Goal: Task Accomplishment & Management: Complete application form

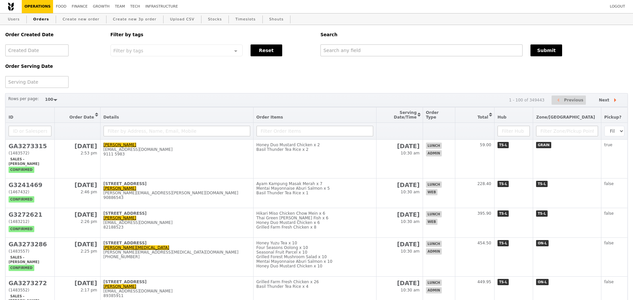
select select "100"
click at [89, 21] on link "Create new order" at bounding box center [81, 20] width 42 height 12
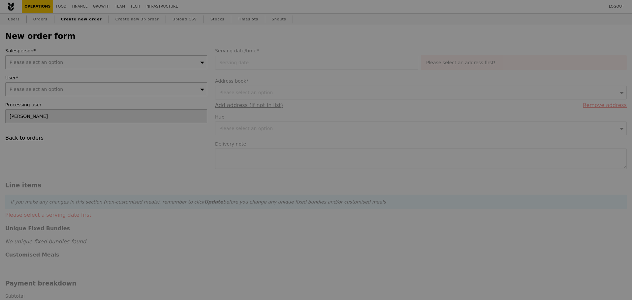
type input "Confirm"
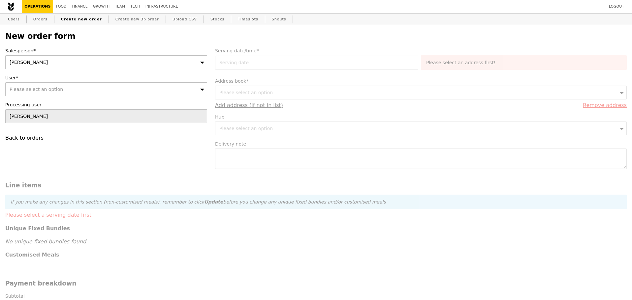
click at [117, 83] on div "User* Please select an option" at bounding box center [106, 86] width 202 height 22
click at [116, 92] on div "Please select an option" at bounding box center [106, 89] width 202 height 14
click at [152, 83] on div "User* Please select an option Please enter 3 or more characters" at bounding box center [106, 86] width 202 height 22
click at [150, 85] on div "Please select an option" at bounding box center [106, 89] width 202 height 14
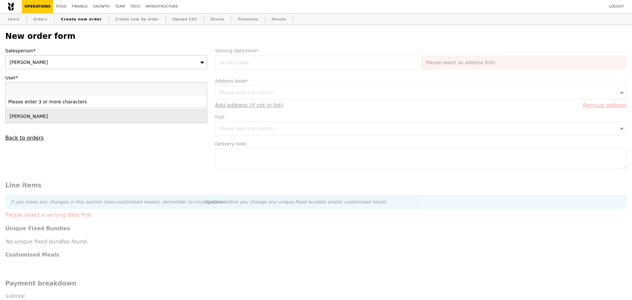
click at [149, 87] on input "User*" at bounding box center [106, 89] width 201 height 13
type input "https://papercut.grain.com.sg/sales_orders/98747"
type input "Loading..."
type input "https://papercut.grain.com.sg/sales_orders/98747"
type input "Confirm"
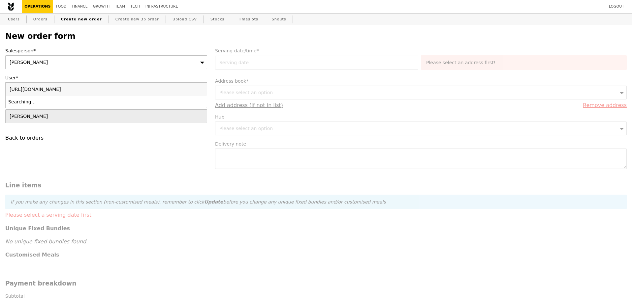
click at [104, 92] on input "https://papercut.grain.com.sg/sales_orders/98747" at bounding box center [106, 89] width 201 height 13
paste input "bernice.ong@dhl.com"
type input "bernice.ong@dhl.com"
type input "Confirm"
type input "bernice.ong@dhl.com"
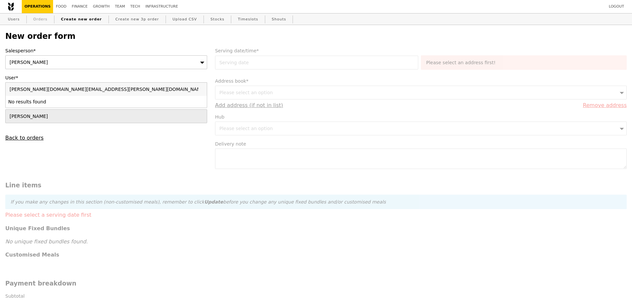
click at [36, 22] on link "Orders" at bounding box center [40, 20] width 19 height 12
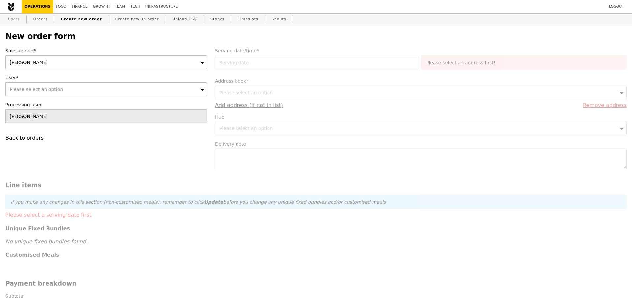
click at [14, 23] on link "Users" at bounding box center [13, 20] width 17 height 12
click at [59, 89] on div "Please select an option" at bounding box center [106, 89] width 202 height 14
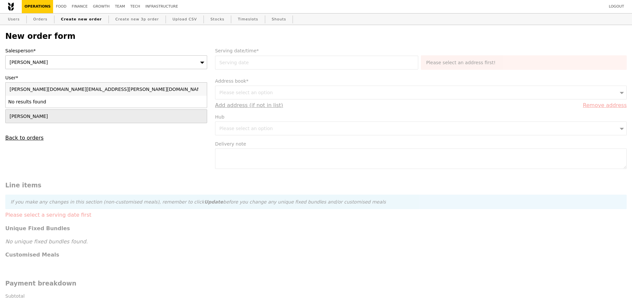
type input "bernice.ong@dhl.combernice.ong@dhl.com"
type input "Confirm"
type input "bernice.ong@dhl.com"
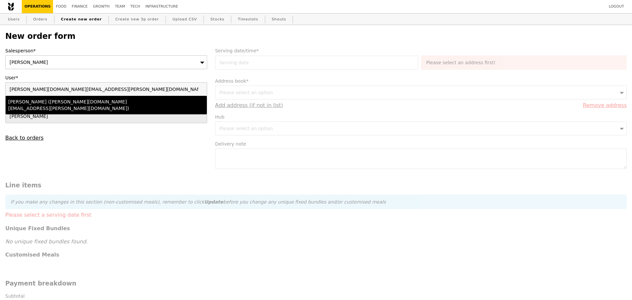
click at [59, 104] on div "Bernice Ong (bernice.ong@dhl.com)" at bounding box center [81, 105] width 147 height 13
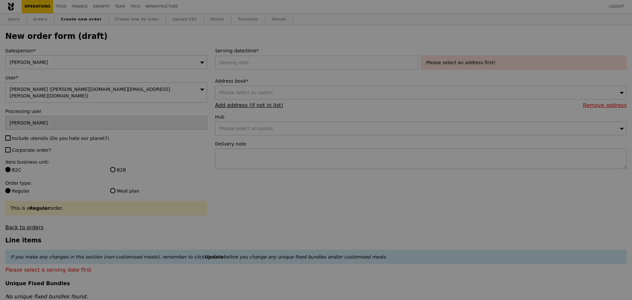
type input "Confirm"
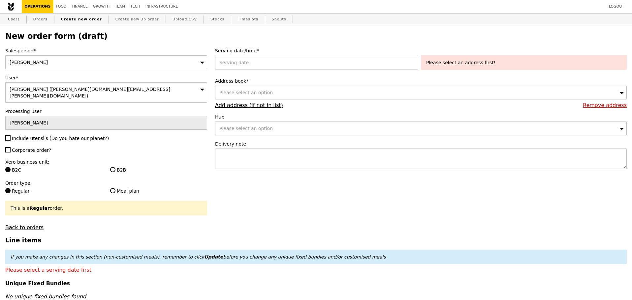
click at [27, 137] on div "Salesperson* Alvin Seah User* Bernice Ong (bernice.ong@dhl.com) Processing user…" at bounding box center [106, 138] width 210 height 183
click at [45, 136] on span "Include utensils (Do you hate our planet?)" at bounding box center [60, 138] width 97 height 5
click at [11, 136] on input "Include utensils (Do you hate our planet?)" at bounding box center [7, 138] width 5 height 5
checkbox input "true"
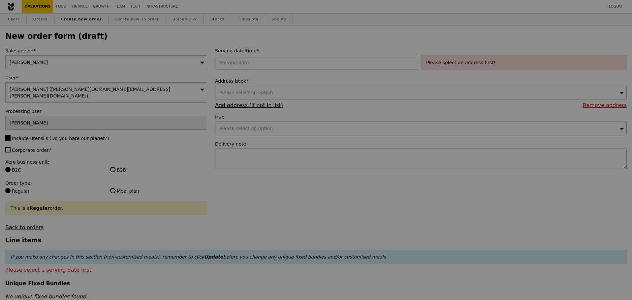
type input "Confirm"
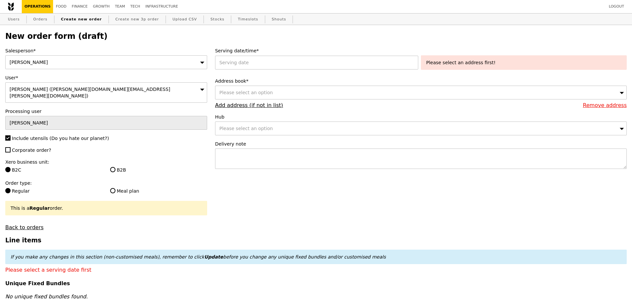
click at [36, 148] on span "Corporate order?" at bounding box center [31, 150] width 39 height 5
click at [11, 147] on input "Corporate order?" at bounding box center [7, 149] width 5 height 5
checkbox input "true"
click at [120, 167] on label "B2B" at bounding box center [158, 170] width 97 height 7
click at [115, 167] on input "B2B" at bounding box center [112, 169] width 5 height 5
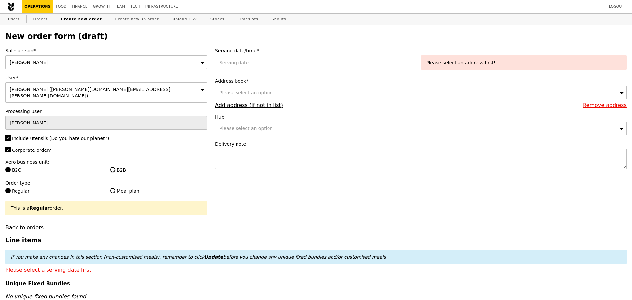
radio input "true"
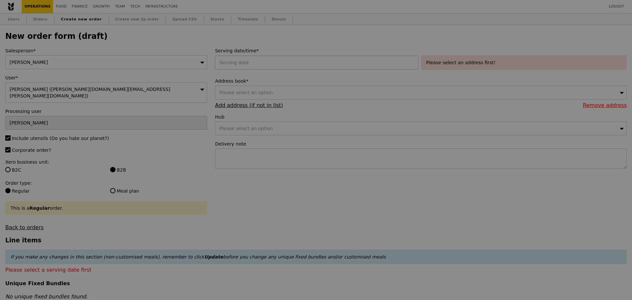
type input "Confirm"
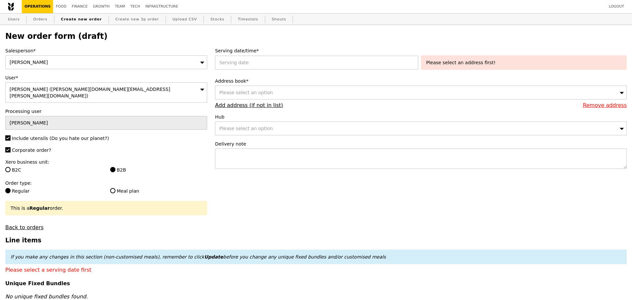
click at [291, 53] on label "Serving date/time*" at bounding box center [421, 50] width 412 height 7
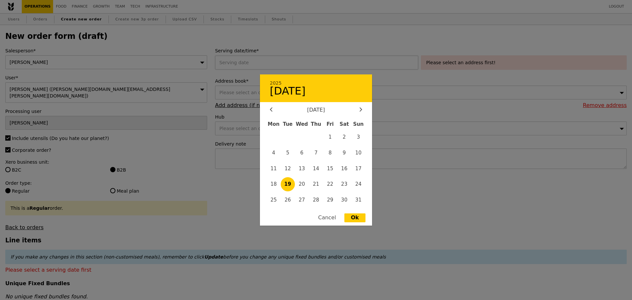
click at [284, 61] on div "2025 19 August August 2025 Mon Tue Wed Thu Fri Sat Sun 1 2 3 4 5 6 7 8 9 10 11 …" at bounding box center [318, 63] width 206 height 14
click at [302, 180] on span "20" at bounding box center [302, 184] width 14 height 14
type input "20 Aug 2025"
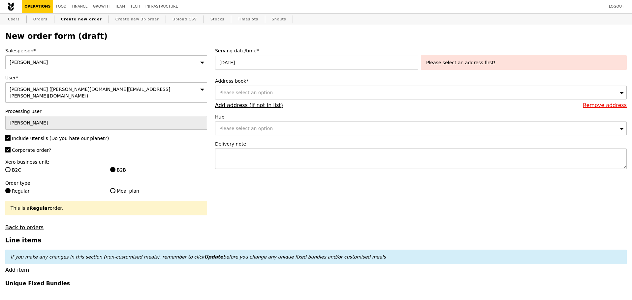
click at [275, 92] on div "Please select an option" at bounding box center [421, 93] width 412 height 14
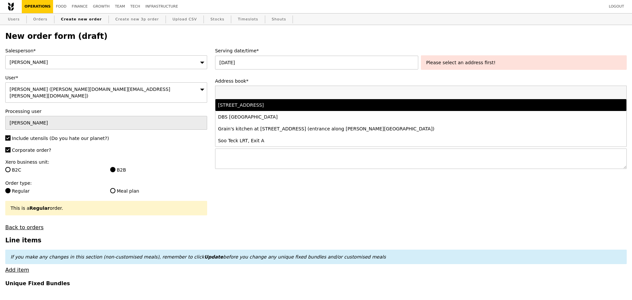
click at [267, 109] on div "1 Greenwich Drive, #1-00, Singapore 533865" at bounding box center [370, 105] width 304 height 7
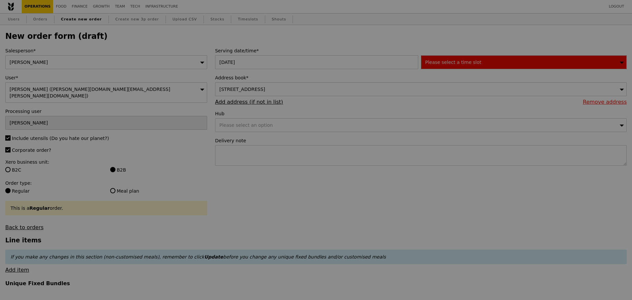
click at [265, 87] on span "1 Greenwich Drive, #1-00, Singapore 533865" at bounding box center [242, 89] width 46 height 5
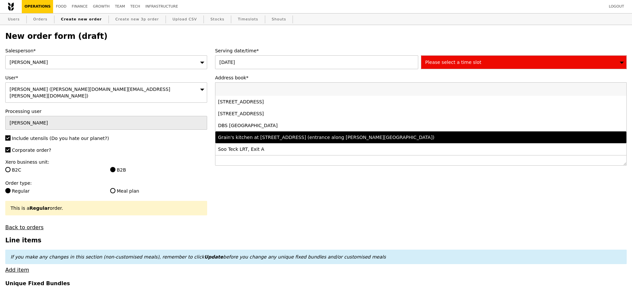
click at [280, 140] on div "Grain's kitchen at 5 Burn Road #05-01 (entrance along Harrison Road)" at bounding box center [370, 137] width 304 height 7
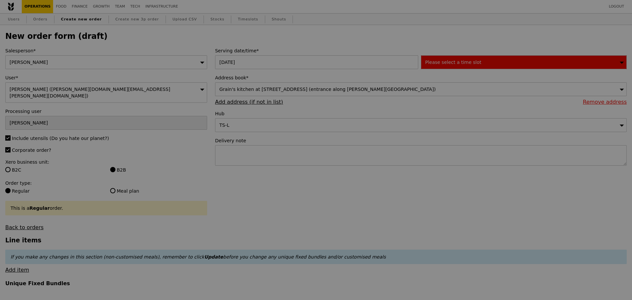
click at [450, 64] on span "Please select a time slot" at bounding box center [453, 62] width 56 height 5
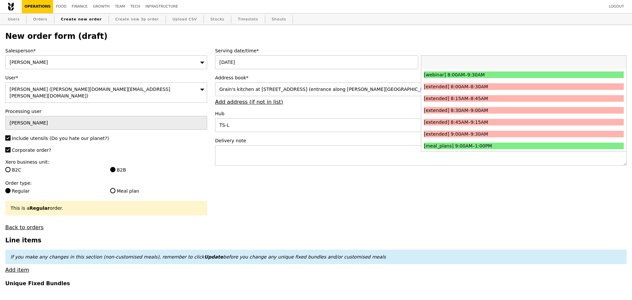
type input "Confirm"
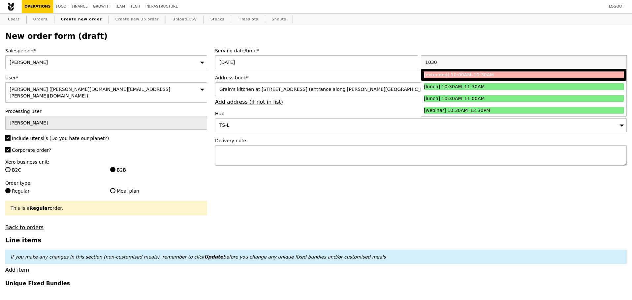
type input "1030"
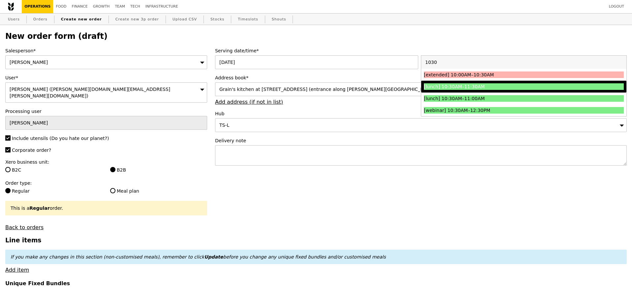
click at [472, 85] on div "[lunch] 10:30AM–11:30AM" at bounding box center [499, 86] width 150 height 7
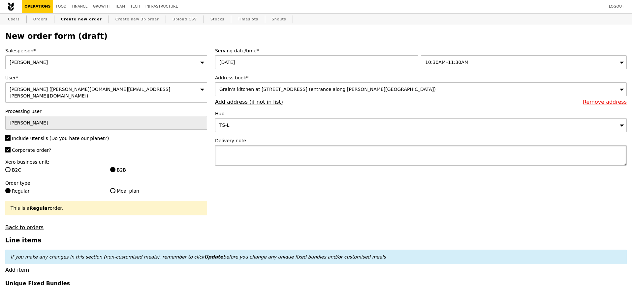
click at [287, 159] on textarea at bounding box center [421, 155] width 412 height 20
type input "Confirm"
click at [267, 159] on textarea at bounding box center [421, 155] width 412 height 20
type textarea "DELIVER WITH P5632"
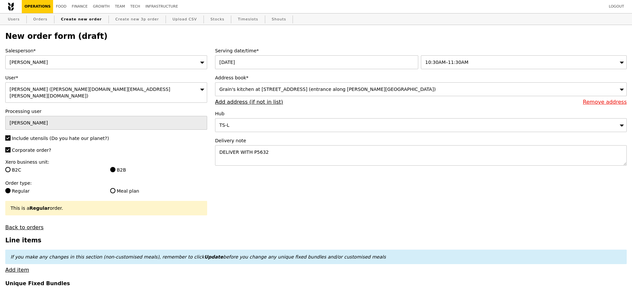
type input "Confirm"
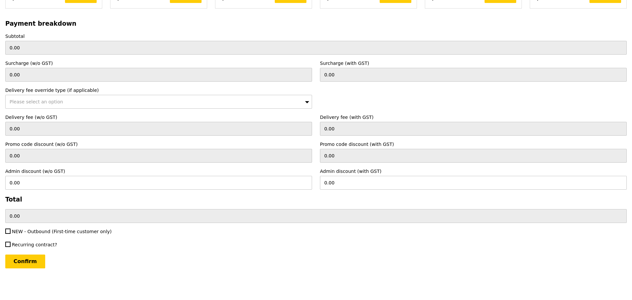
scroll to position [1416, 0]
click at [30, 223] on input "0.00" at bounding box center [315, 216] width 621 height 14
click at [41, 231] on span "NEW - Outbound (First-time customer only)" at bounding box center [62, 231] width 100 height 5
click at [11, 231] on input "NEW - Outbound (First-time customer only)" at bounding box center [7, 231] width 5 height 5
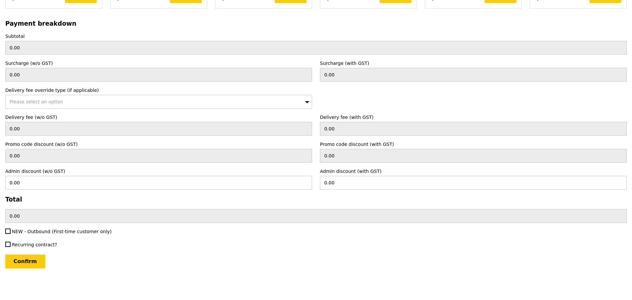
checkbox input "true"
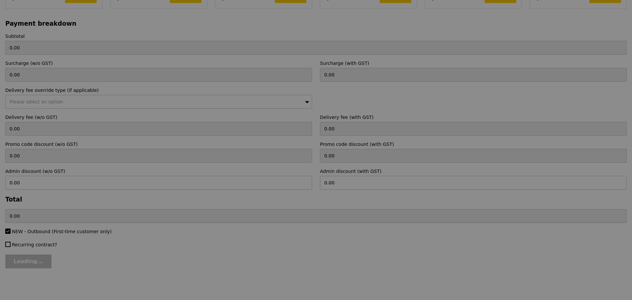
click at [33, 260] on div at bounding box center [316, 150] width 632 height 300
type input "Confirm"
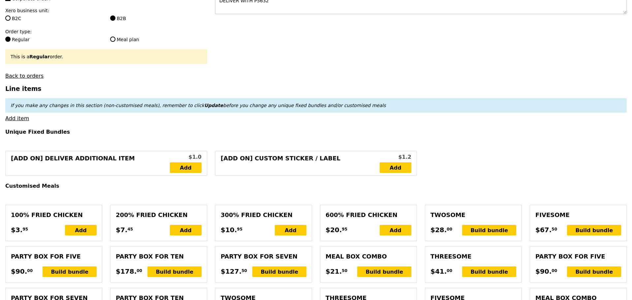
scroll to position [97, 0]
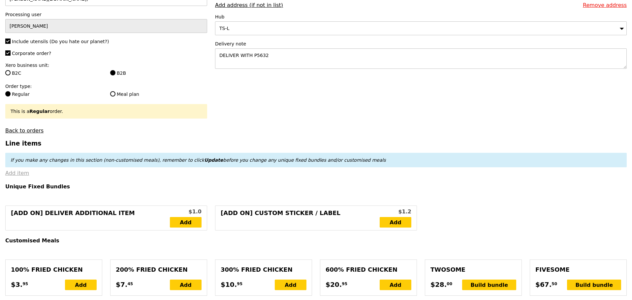
click at [22, 171] on link "Add item" at bounding box center [17, 173] width 24 height 6
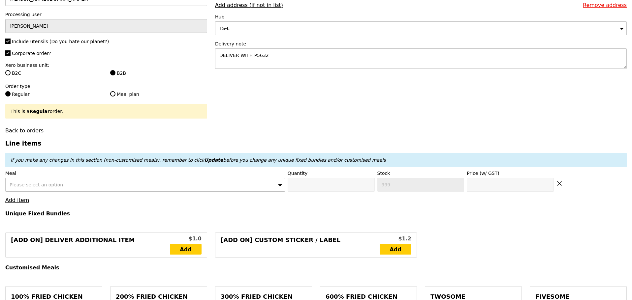
click at [93, 180] on div "Please select an option" at bounding box center [145, 185] width 280 height 14
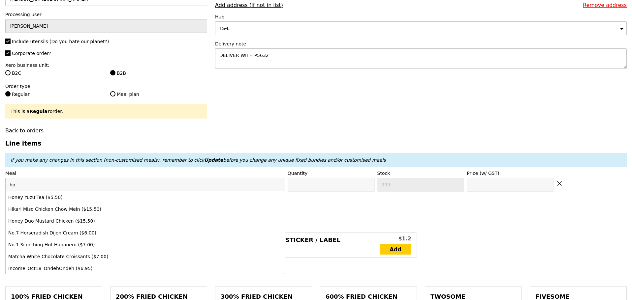
type input "h"
type input "o"
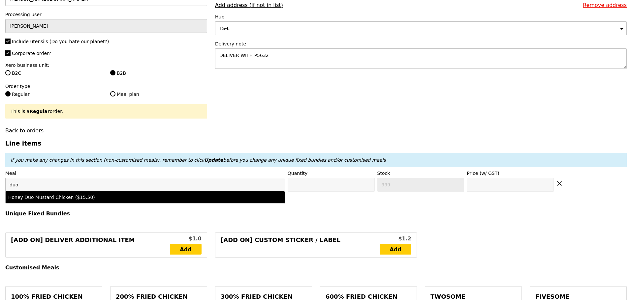
type input "duo"
click at [79, 194] on div "Honey Duo Mustard Chicken ($15.50)" at bounding box center [110, 197] width 205 height 7
type input "Confirm anyway"
type input "0"
type input "394"
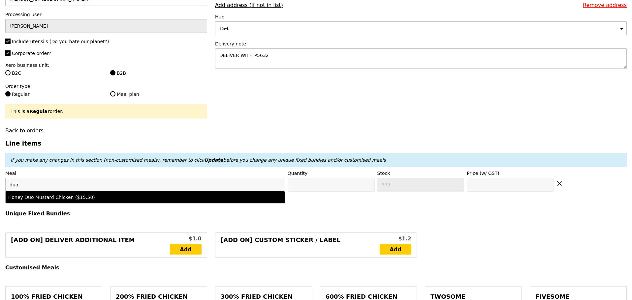
type input "15.5"
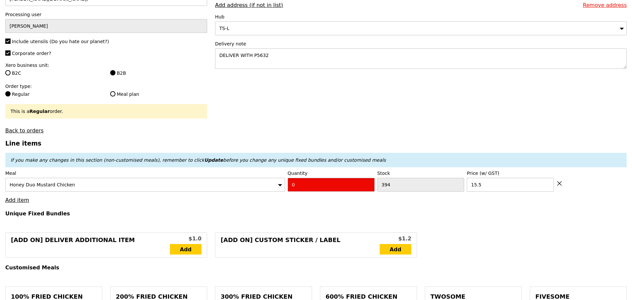
drag, startPoint x: 343, startPoint y: 185, endPoint x: 232, endPoint y: 200, distance: 112.5
type input "Confirm"
type input "2"
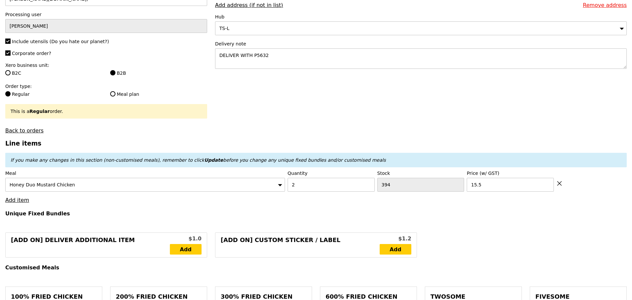
scroll to position [1443, 0]
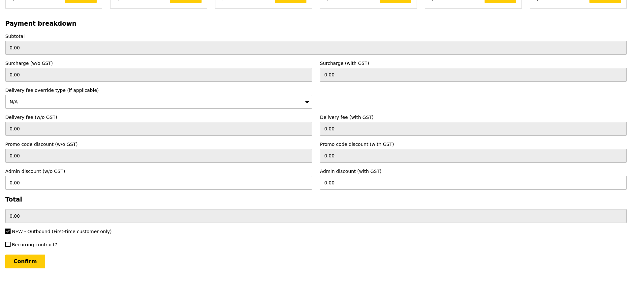
type input "Loading..."
type input "31.00"
click at [18, 265] on input "Confirm" at bounding box center [25, 262] width 40 height 14
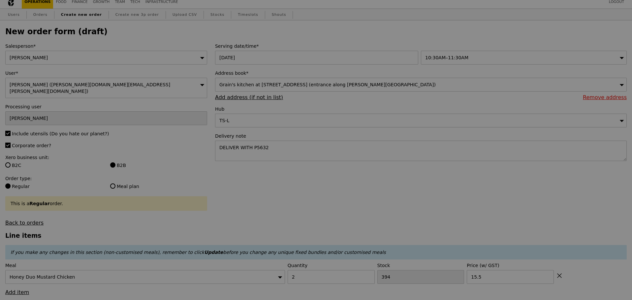
scroll to position [0, 0]
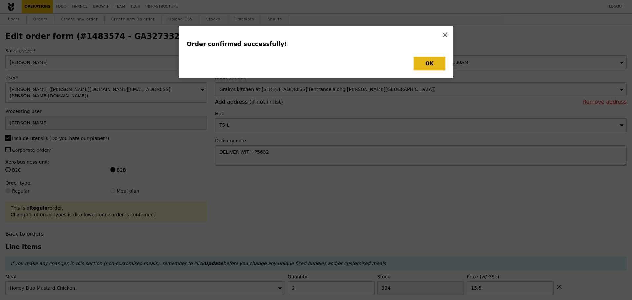
click at [439, 59] on button "OK" at bounding box center [430, 64] width 32 height 14
type input "Loading..."
checkbox input "false"
type input "15.50"
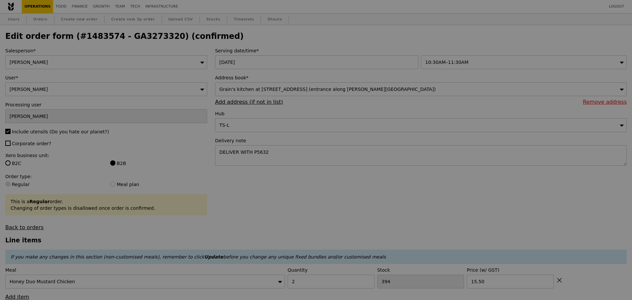
type input "392"
type input "Update"
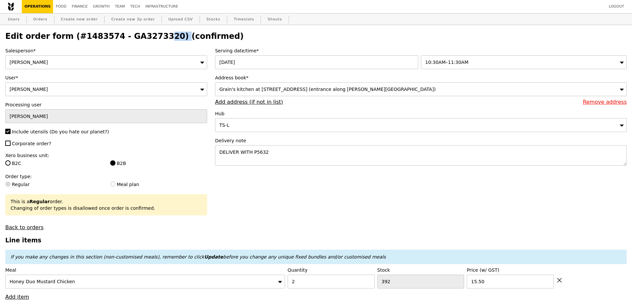
drag, startPoint x: 113, startPoint y: 36, endPoint x: 156, endPoint y: 37, distance: 42.2
click at [156, 37] on h2 "Edit order form (#1483574 - GA3273320) (confirmed)" at bounding box center [315, 36] width 621 height 9
copy h2 "GA3273320"
click at [43, 21] on link "Orders" at bounding box center [40, 20] width 19 height 12
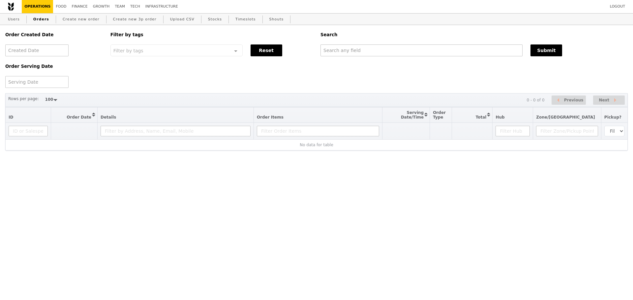
select select "100"
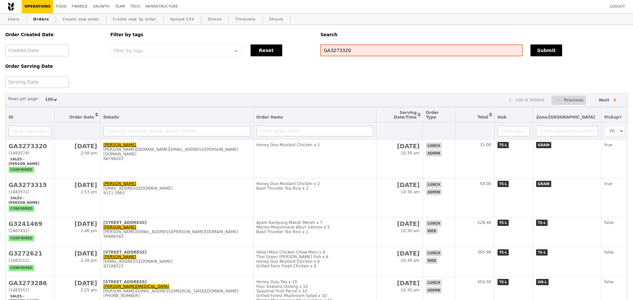
select select "100"
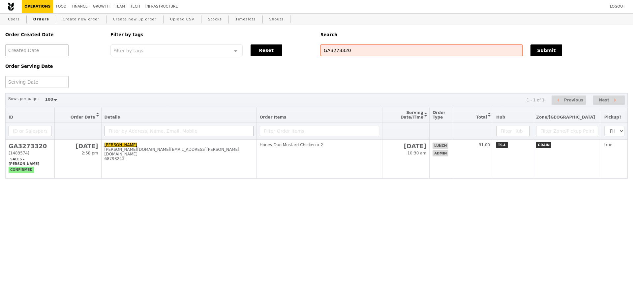
click at [421, 67] on div "Order Created Date Order Serving Date Filter by tags Filter by tags Meal_Plan W…" at bounding box center [316, 56] width 631 height 63
click at [426, 81] on div "Order Created Date Order Serving Date Filter by tags Filter by tags Meal_Plan W…" at bounding box center [316, 56] width 631 height 63
click at [295, 88] on div "Order Created Date Order Serving Date Filter by tags Filter by tags Meal_Plan W…" at bounding box center [316, 56] width 631 height 63
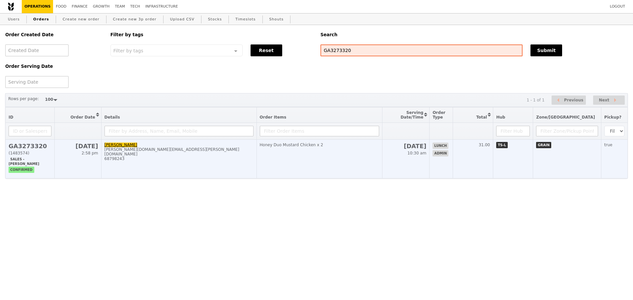
click at [300, 152] on td "Honey Duo Mustard Chicken x 2" at bounding box center [320, 159] width 126 height 39
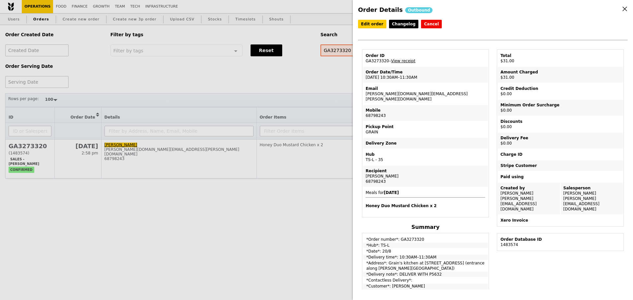
drag, startPoint x: 365, startPoint y: 63, endPoint x: 385, endPoint y: 64, distance: 20.5
click at [385, 64] on td "Order ID GA3273320 – View receipt" at bounding box center [425, 58] width 125 height 16
copy td "GA3273320"
click at [298, 115] on div "Order Details Outbound Edit order Changelog Cancel Order ID GA3273320 – View re…" at bounding box center [316, 150] width 633 height 300
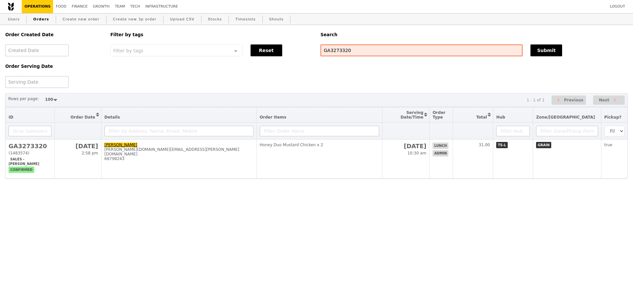
click at [327, 87] on div "Order Created Date Order Serving Date Filter by tags Filter by tags Meal_Plan W…" at bounding box center [316, 56] width 631 height 63
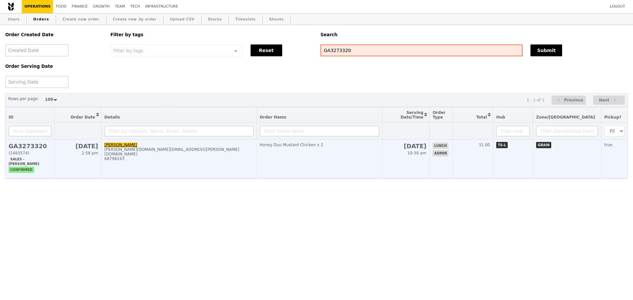
click at [303, 158] on td "Honey Duo Mustard Chicken x 2" at bounding box center [320, 159] width 126 height 39
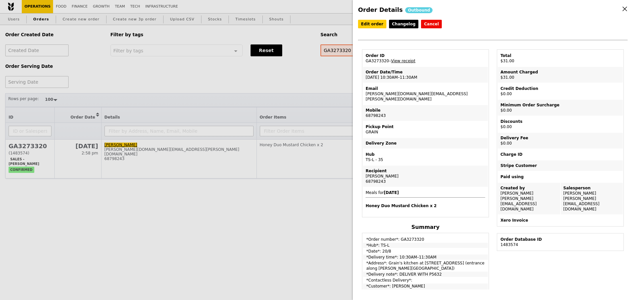
click at [368, 91] on div "Email" at bounding box center [426, 88] width 120 height 5
drag, startPoint x: 363, startPoint y: 97, endPoint x: 418, endPoint y: 96, distance: 54.4
click at [418, 96] on td "Email bernice.ong@dhl.com" at bounding box center [425, 93] width 125 height 21
copy td "bernice.ong@dhl.com"
click at [300, 91] on div "Order Details Outbound Edit order Changelog Cancel Order ID GA3273320 – View re…" at bounding box center [316, 150] width 633 height 300
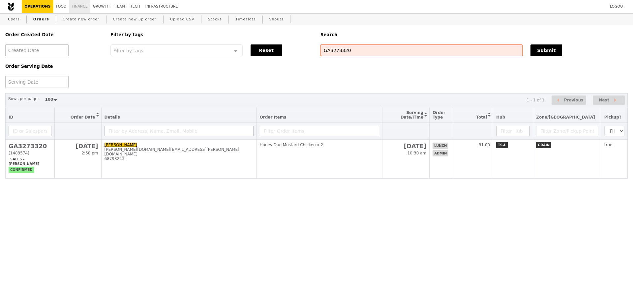
click at [72, 4] on link "Finance" at bounding box center [79, 6] width 21 height 13
click at [257, 119] on th "Details" at bounding box center [178, 116] width 155 height 16
click at [288, 95] on div "Rows per page: 50 100 200 1 - 1 of 1 Previous Next" at bounding box center [316, 100] width 623 height 14
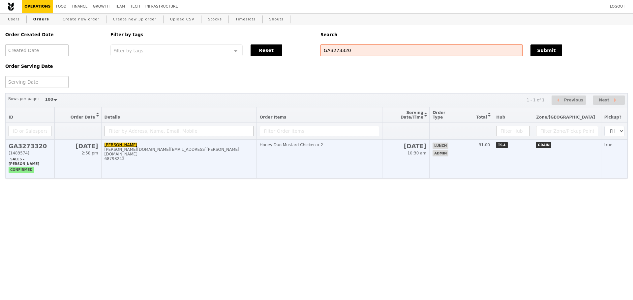
click at [249, 161] on div "68798243" at bounding box center [179, 159] width 149 height 5
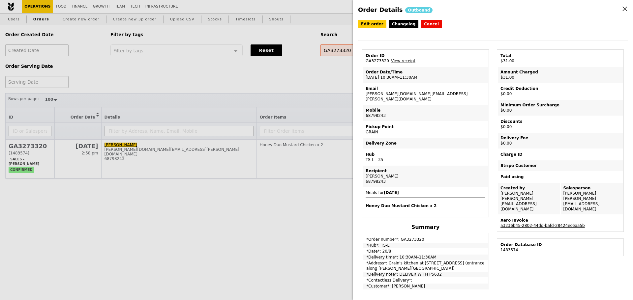
click at [529, 224] on link "a3236b45-2802-44dd-bafd-28424ec6aa5b" at bounding box center [543, 226] width 84 height 5
